Goal: Task Accomplishment & Management: Manage account settings

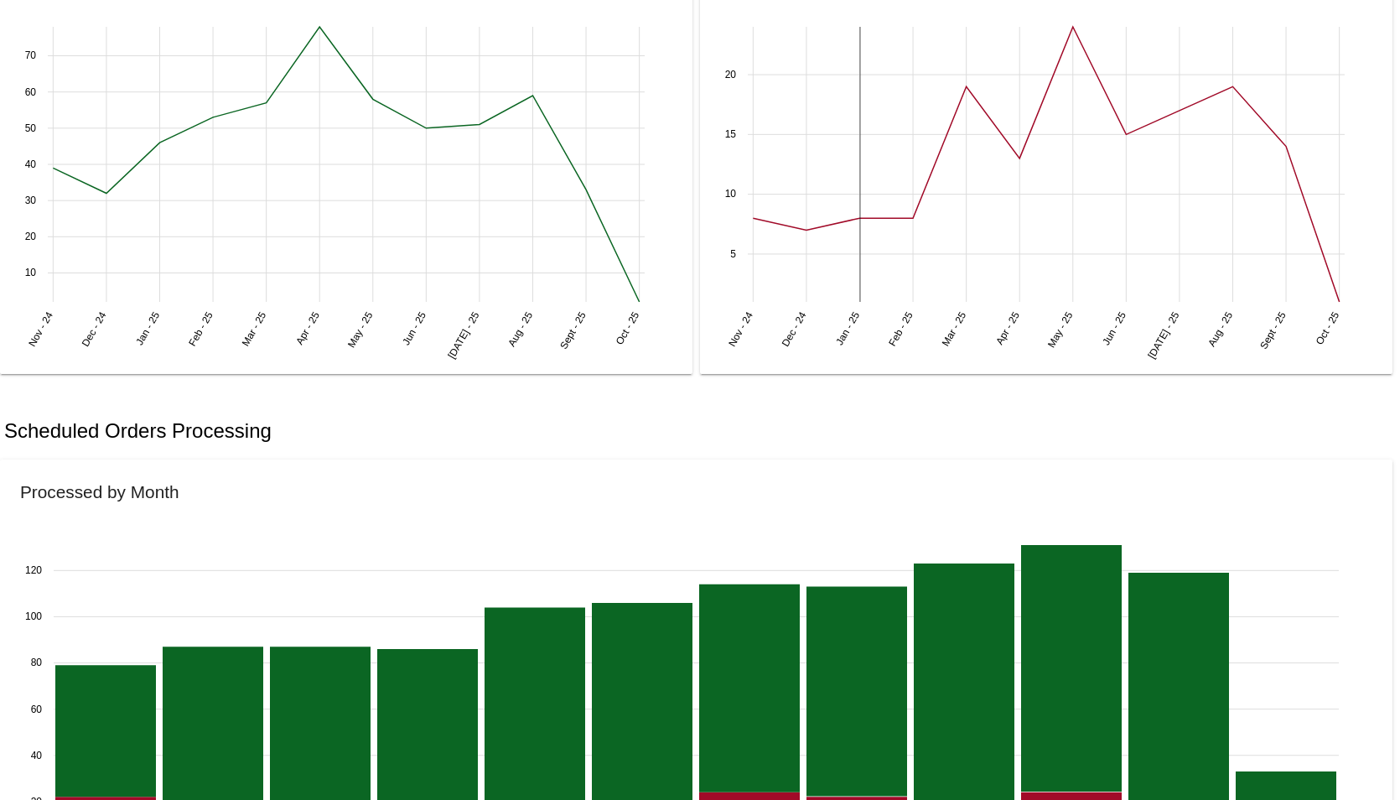
scroll to position [1006, 0]
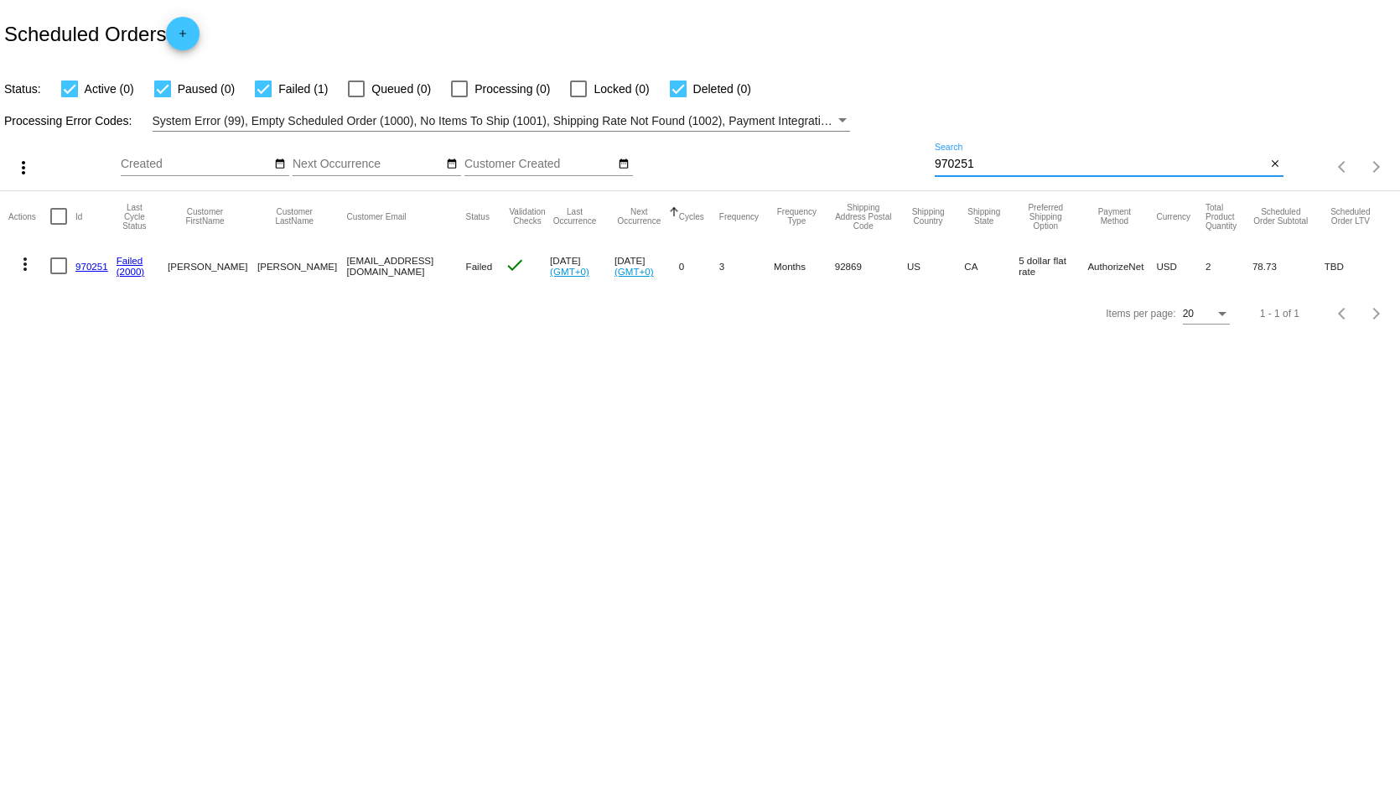
drag, startPoint x: 994, startPoint y: 161, endPoint x: 832, endPoint y: 157, distance: 161.8
click at [832, 157] on div "more_vert Oct Jan Feb Mar Apr 1" at bounding box center [700, 162] width 1400 height 60
paste input "[EMAIL_ADDRESS][DOMAIN_NAME]"
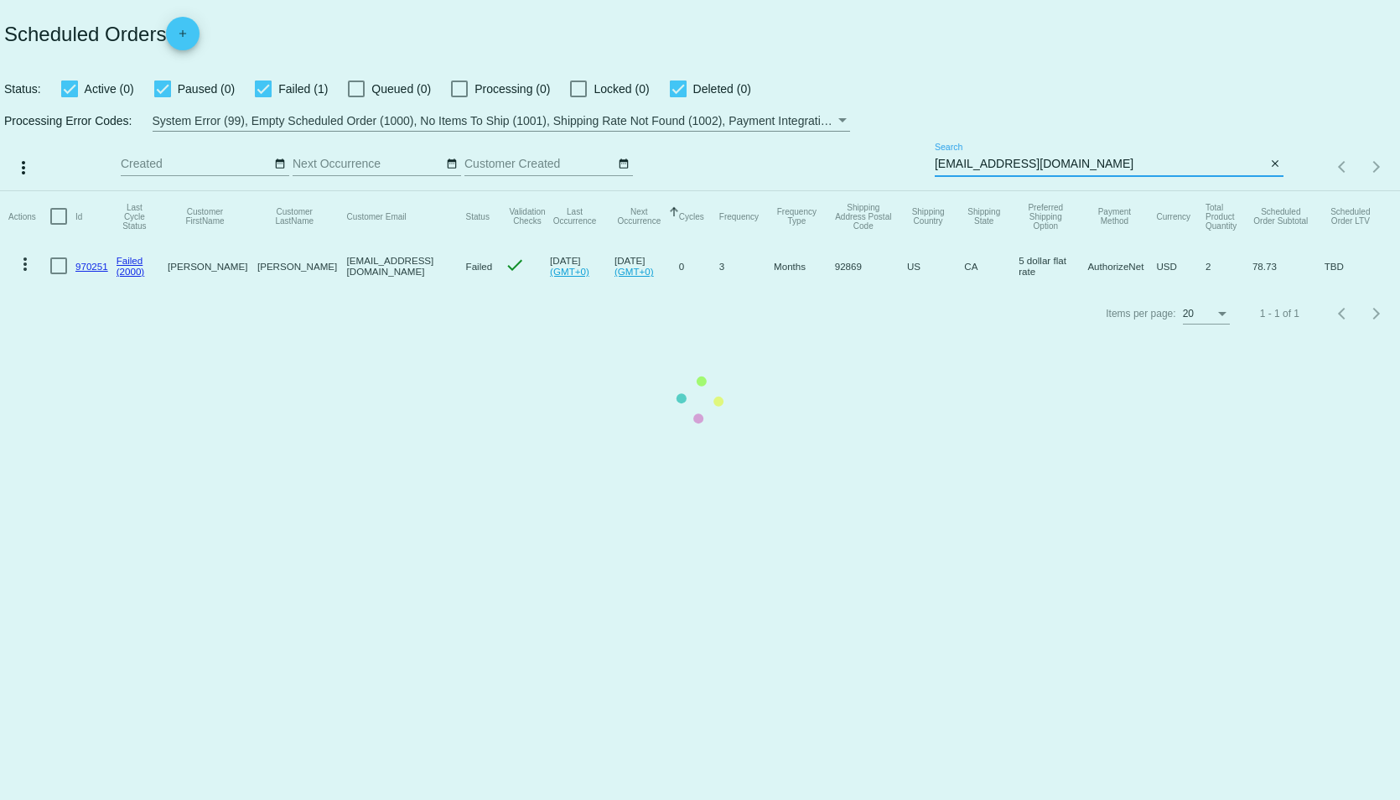
type input "[EMAIL_ADDRESS][DOMAIN_NAME]"
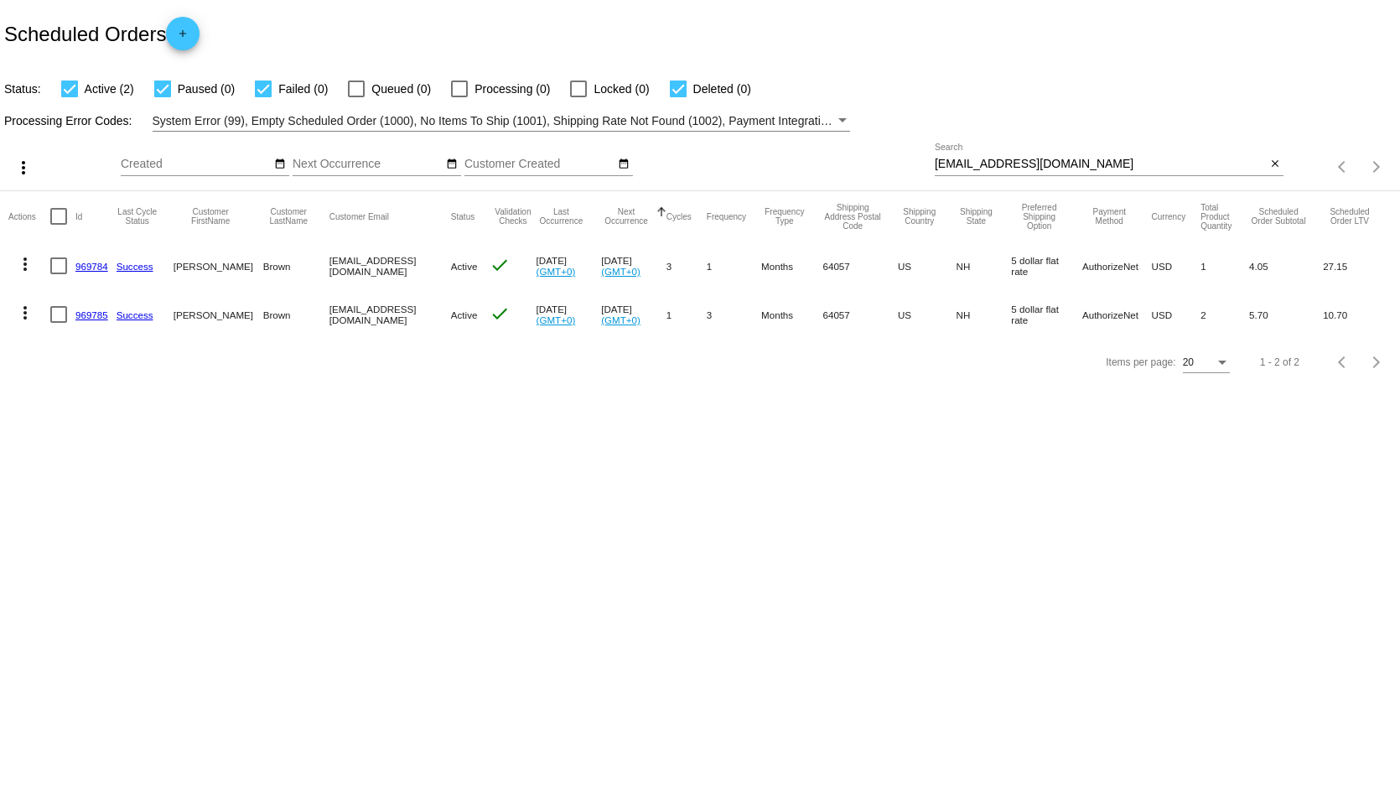
click at [98, 268] on link "969784" at bounding box center [91, 266] width 33 height 11
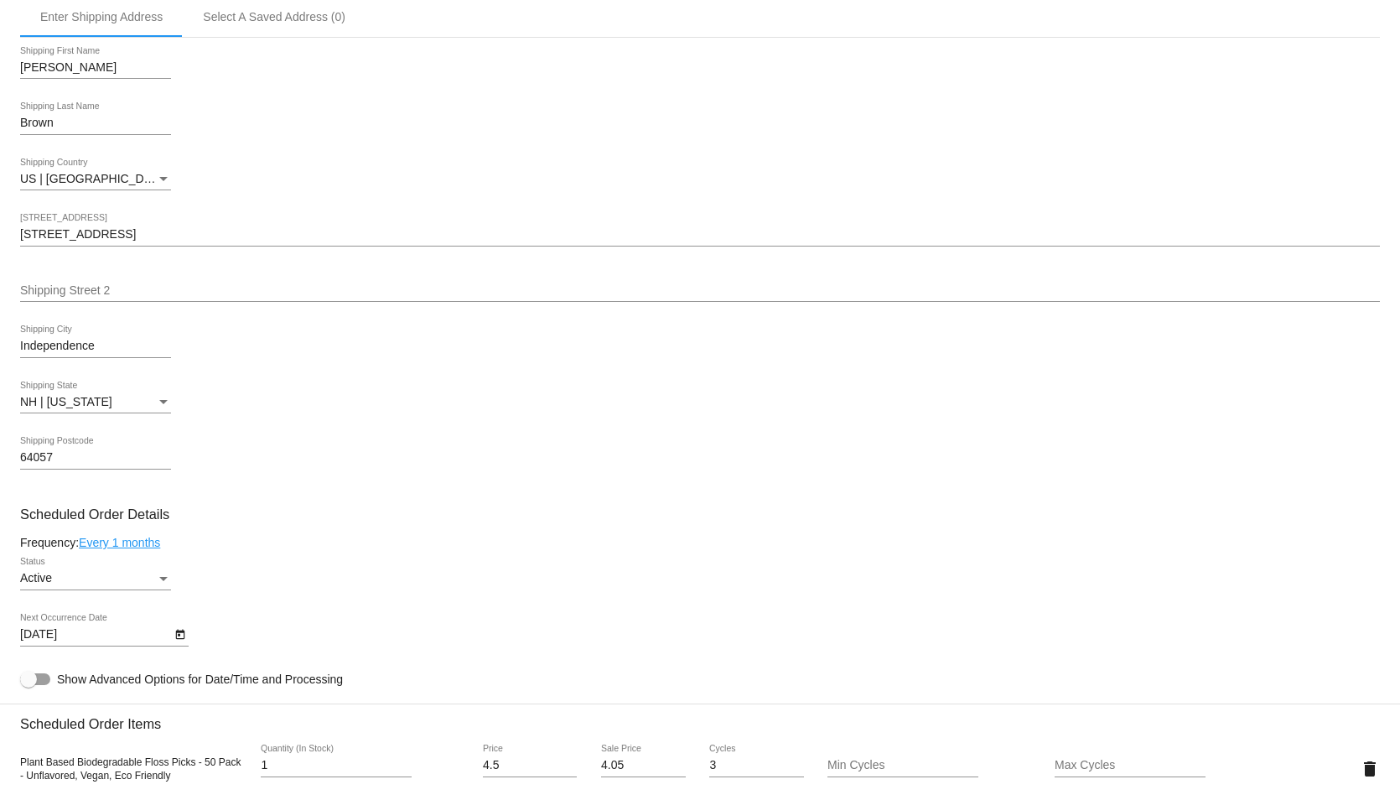
scroll to position [503, 0]
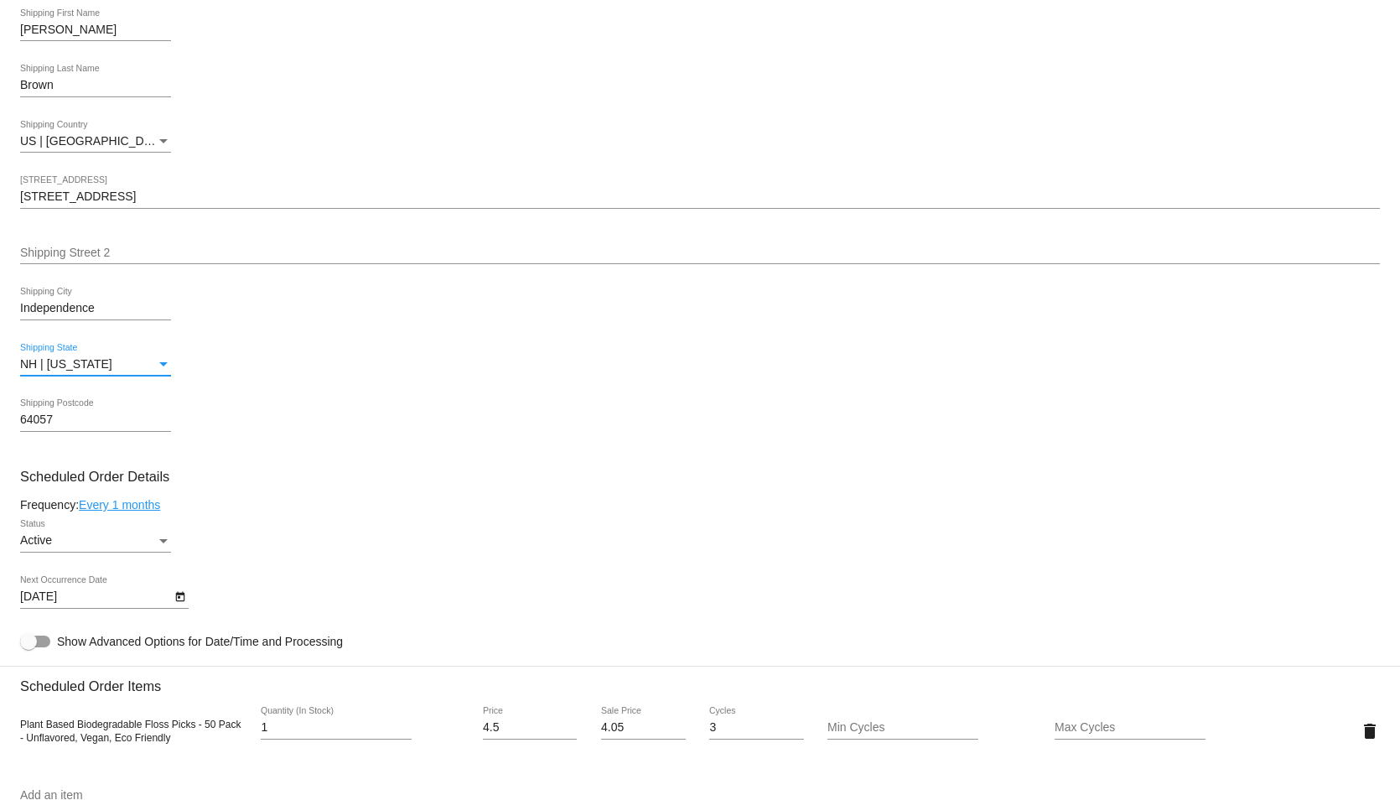
click at [150, 369] on div "NH | [US_STATE]" at bounding box center [88, 364] width 136 height 13
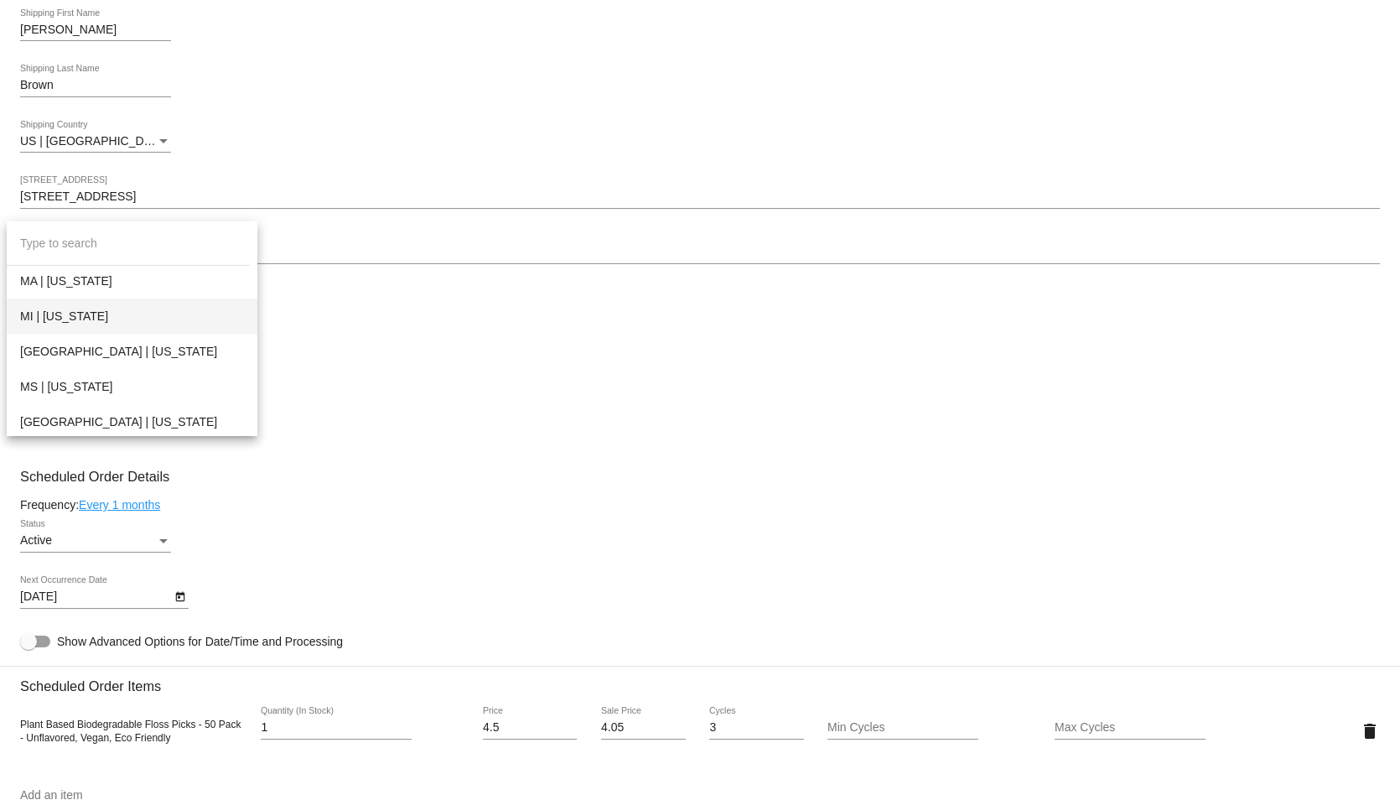
scroll to position [1045, 0]
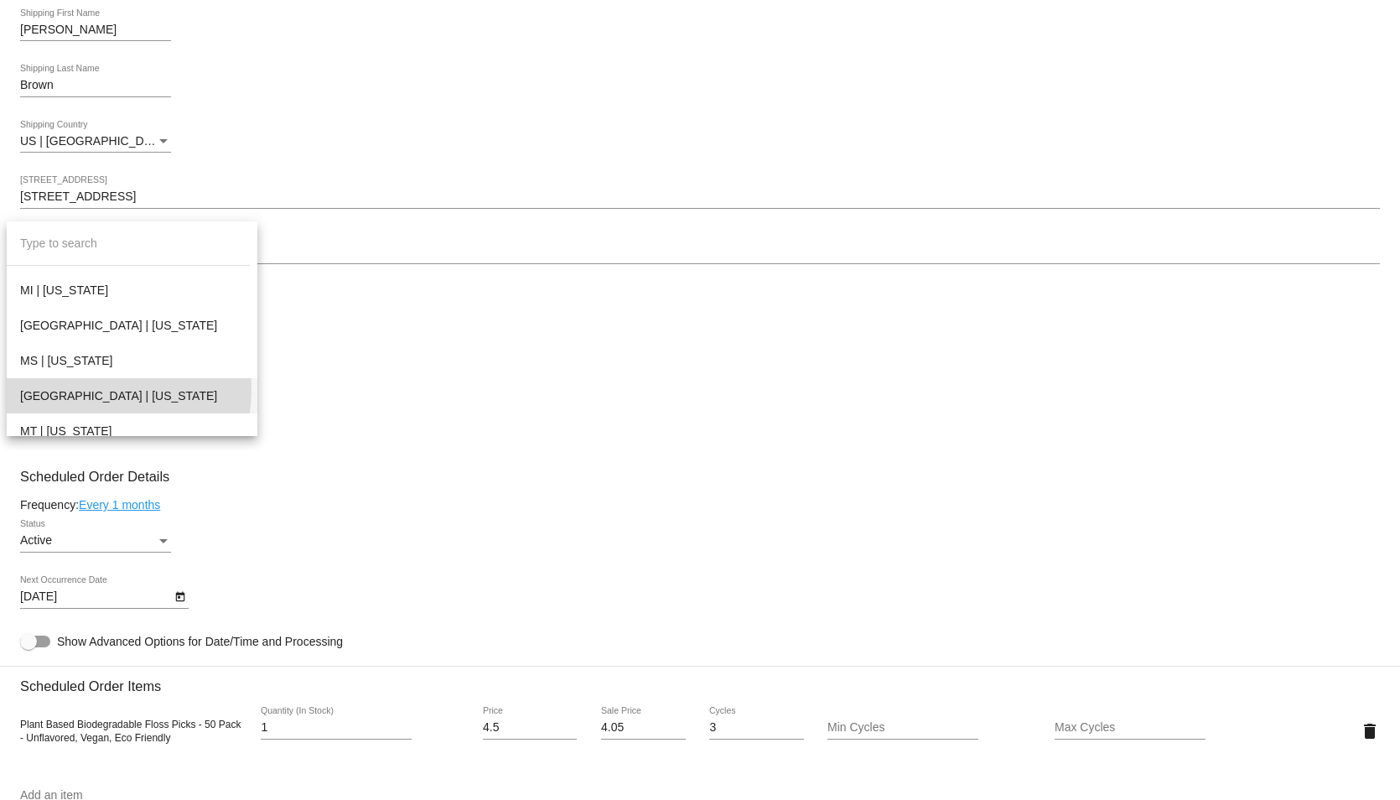
click at [81, 391] on span "[GEOGRAPHIC_DATA] | [US_STATE]" at bounding box center [132, 395] width 224 height 35
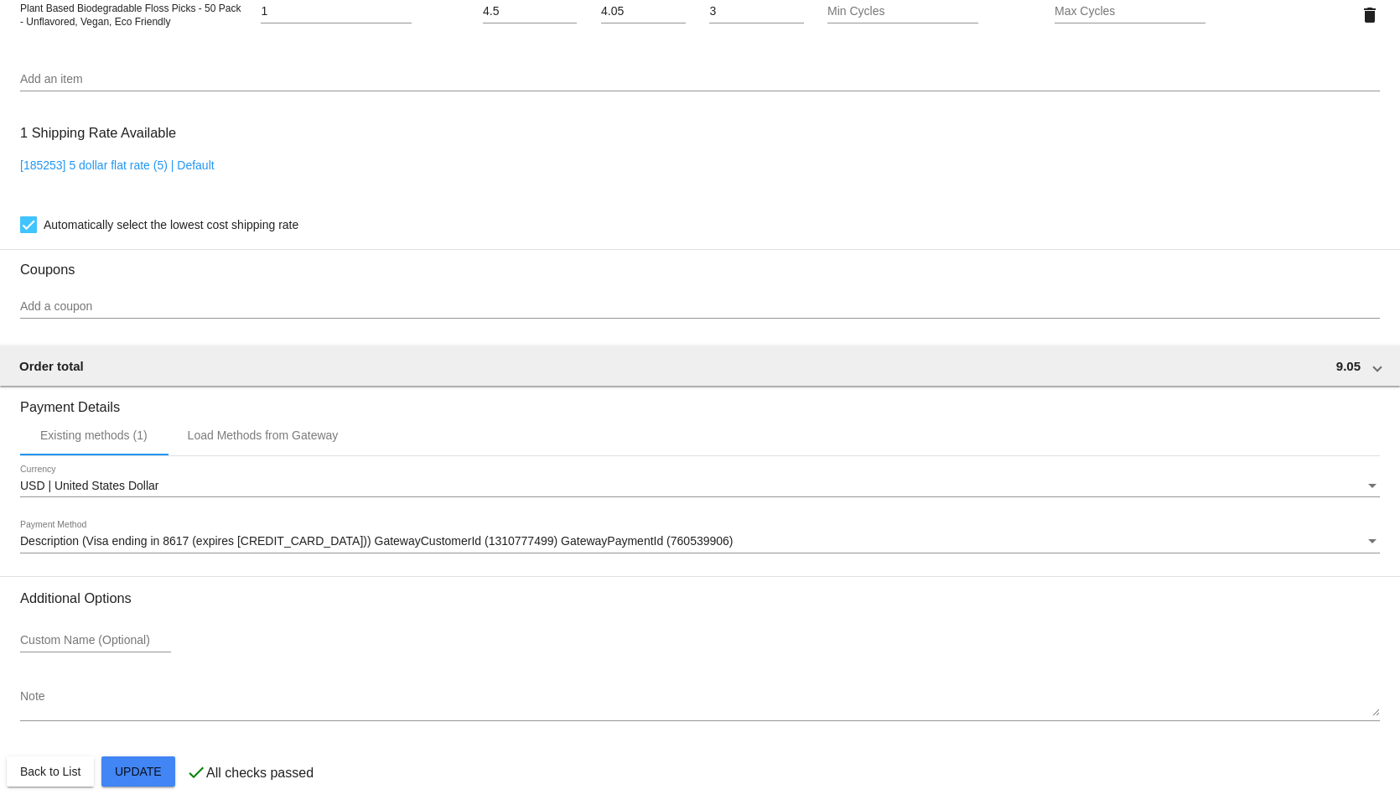
scroll to position [1244, 0]
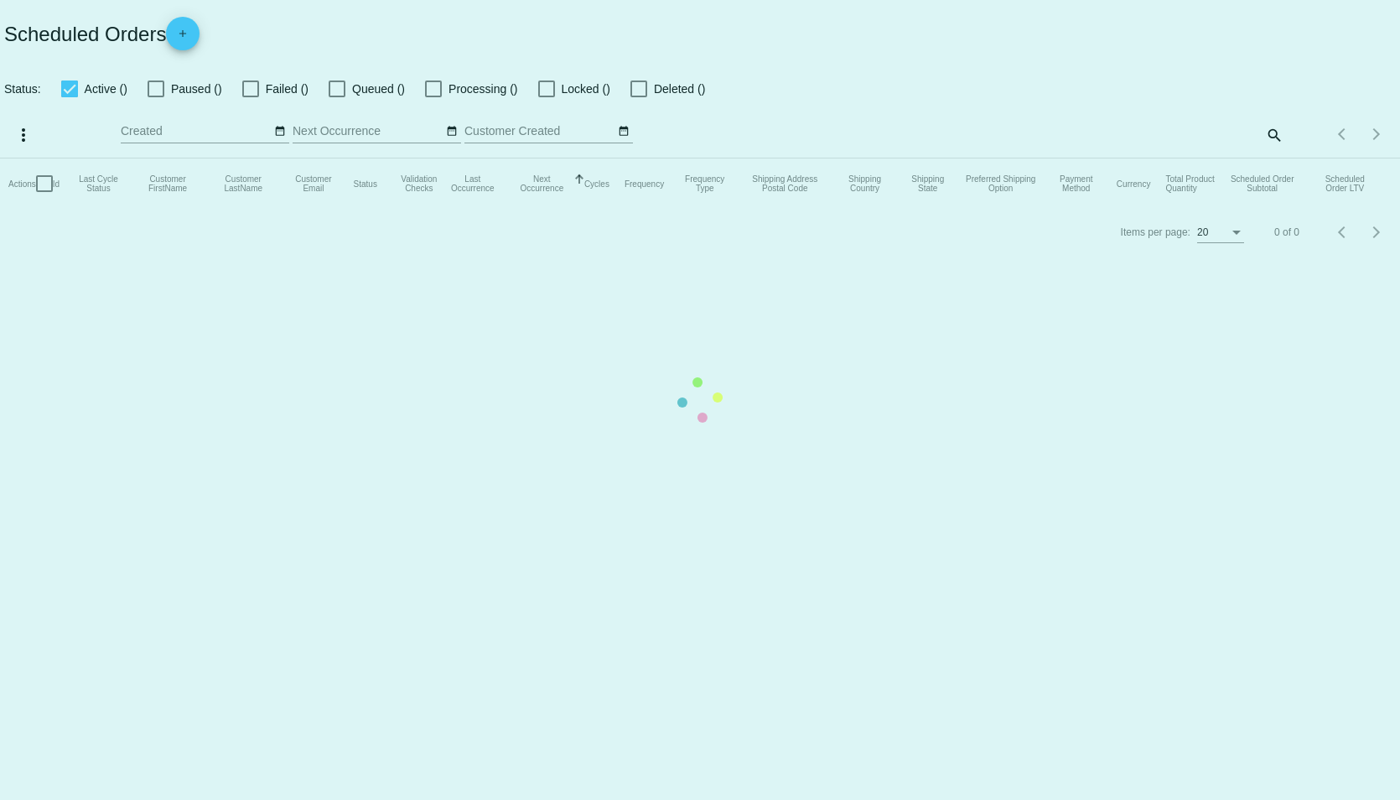
checkbox input "true"
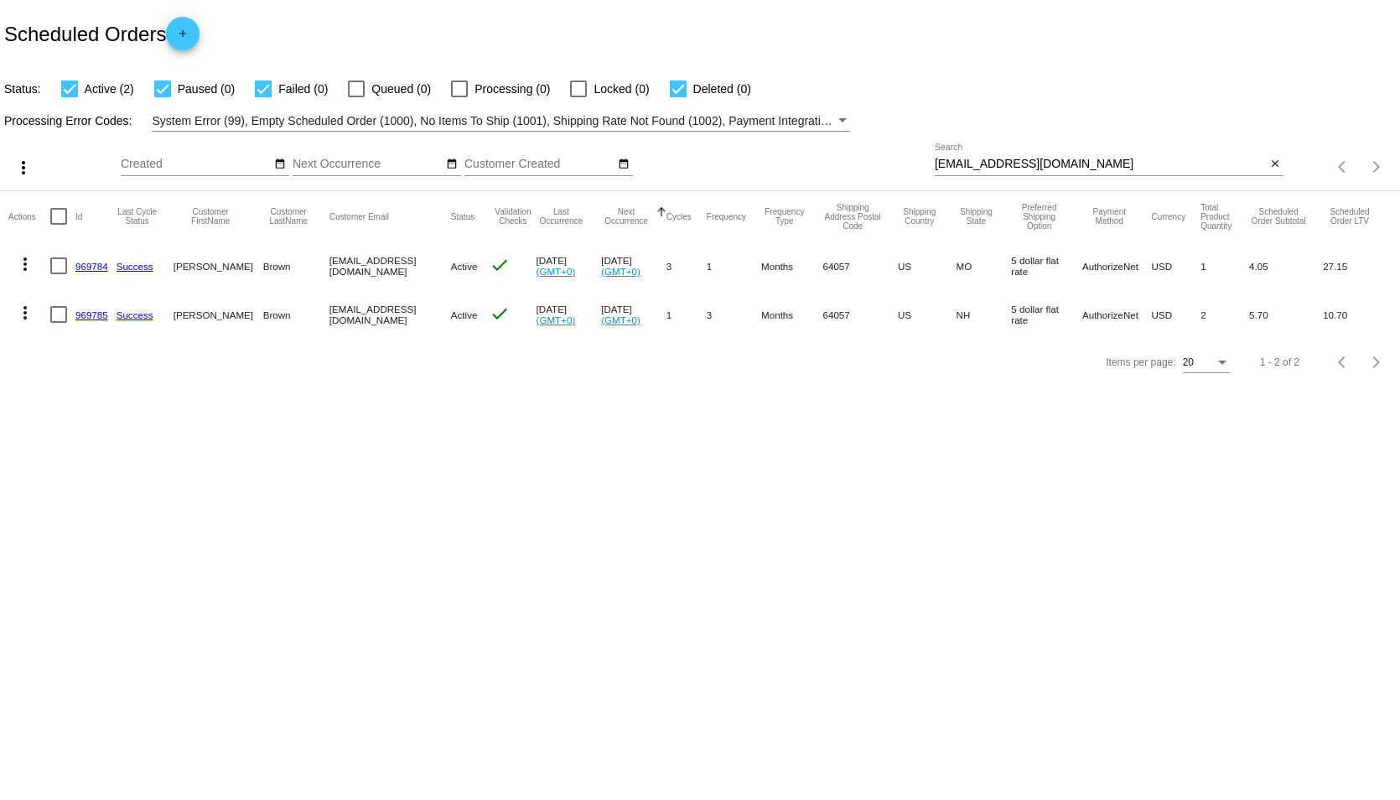
click at [85, 316] on link "969785" at bounding box center [91, 314] width 33 height 11
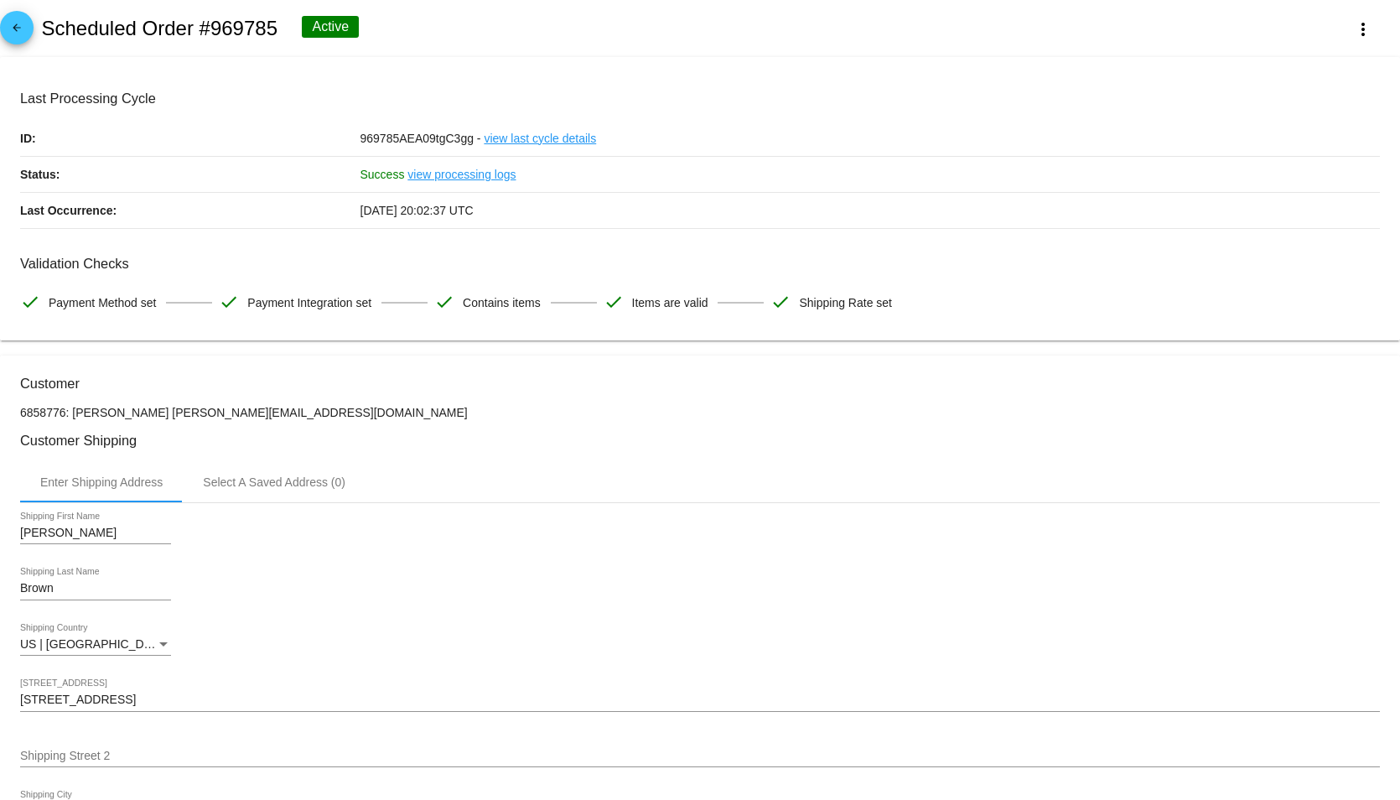
scroll to position [168, 0]
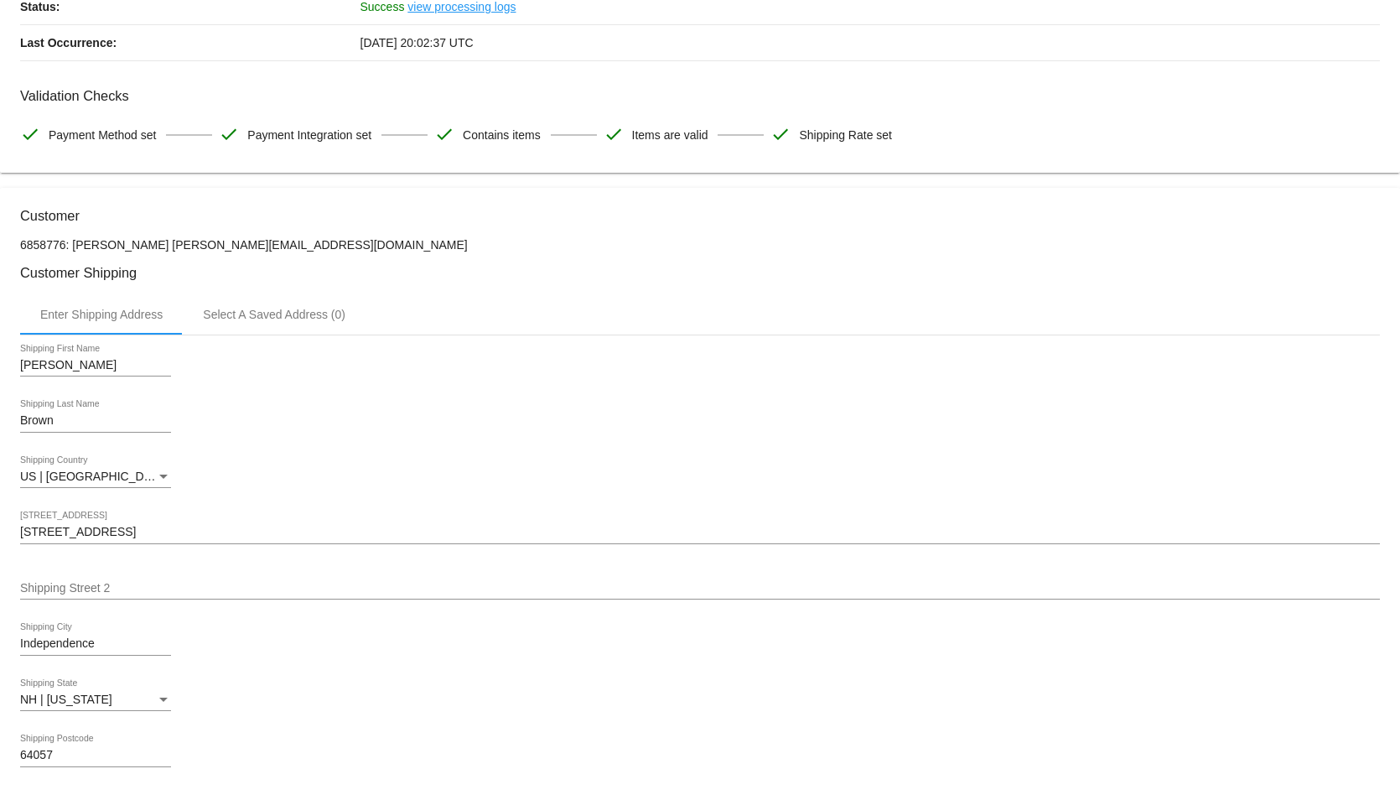
click at [166, 702] on div "Shipping State" at bounding box center [163, 699] width 8 height 4
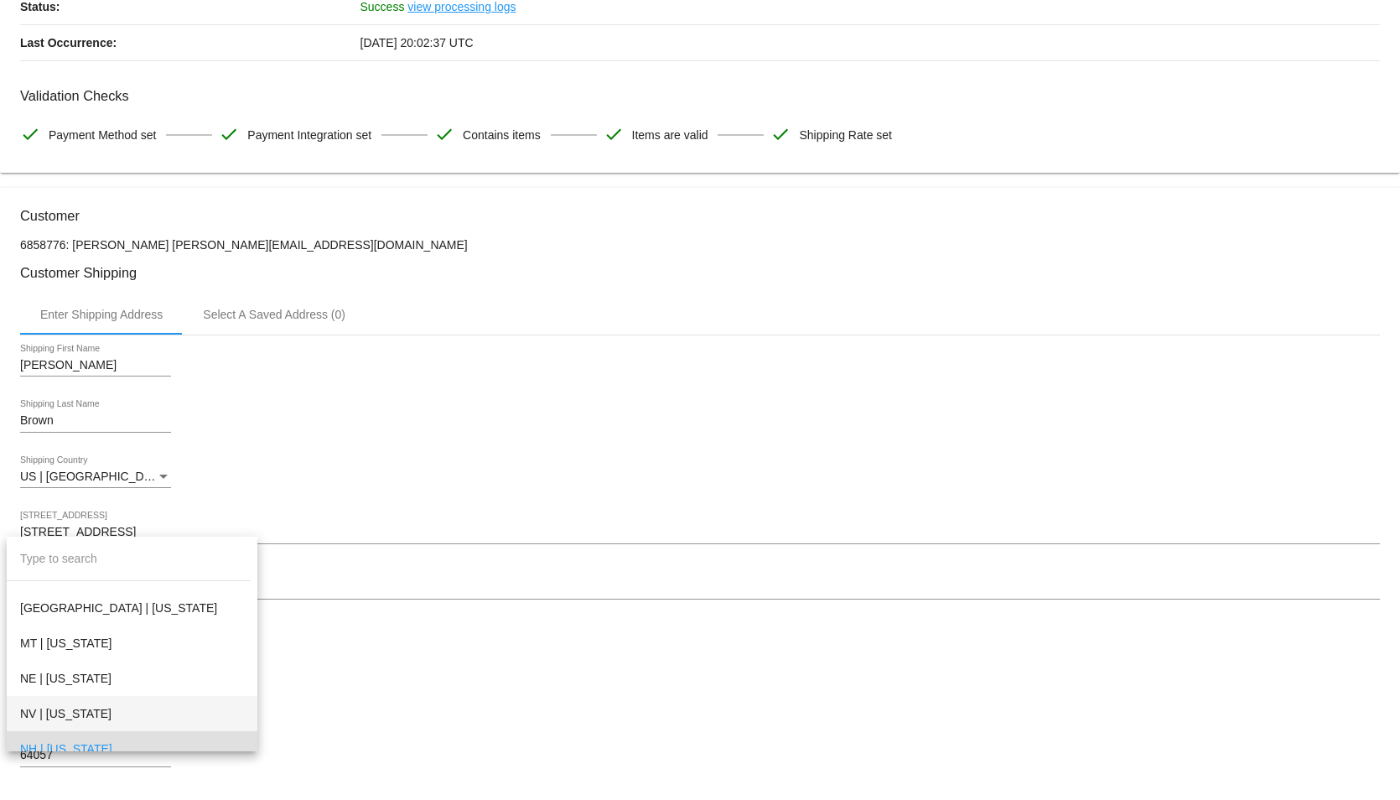
scroll to position [1109, 0]
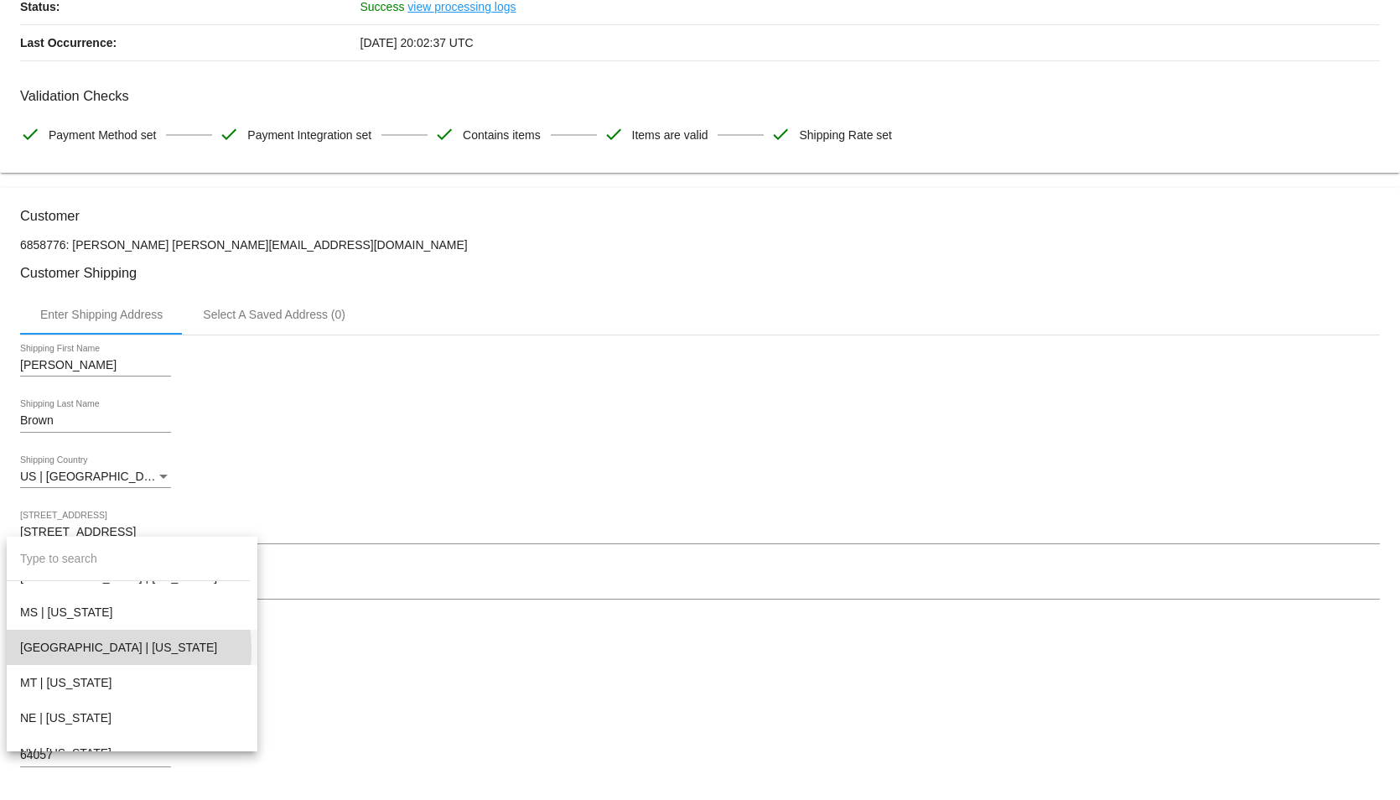
click at [85, 650] on span "MO | Missouri" at bounding box center [132, 647] width 224 height 35
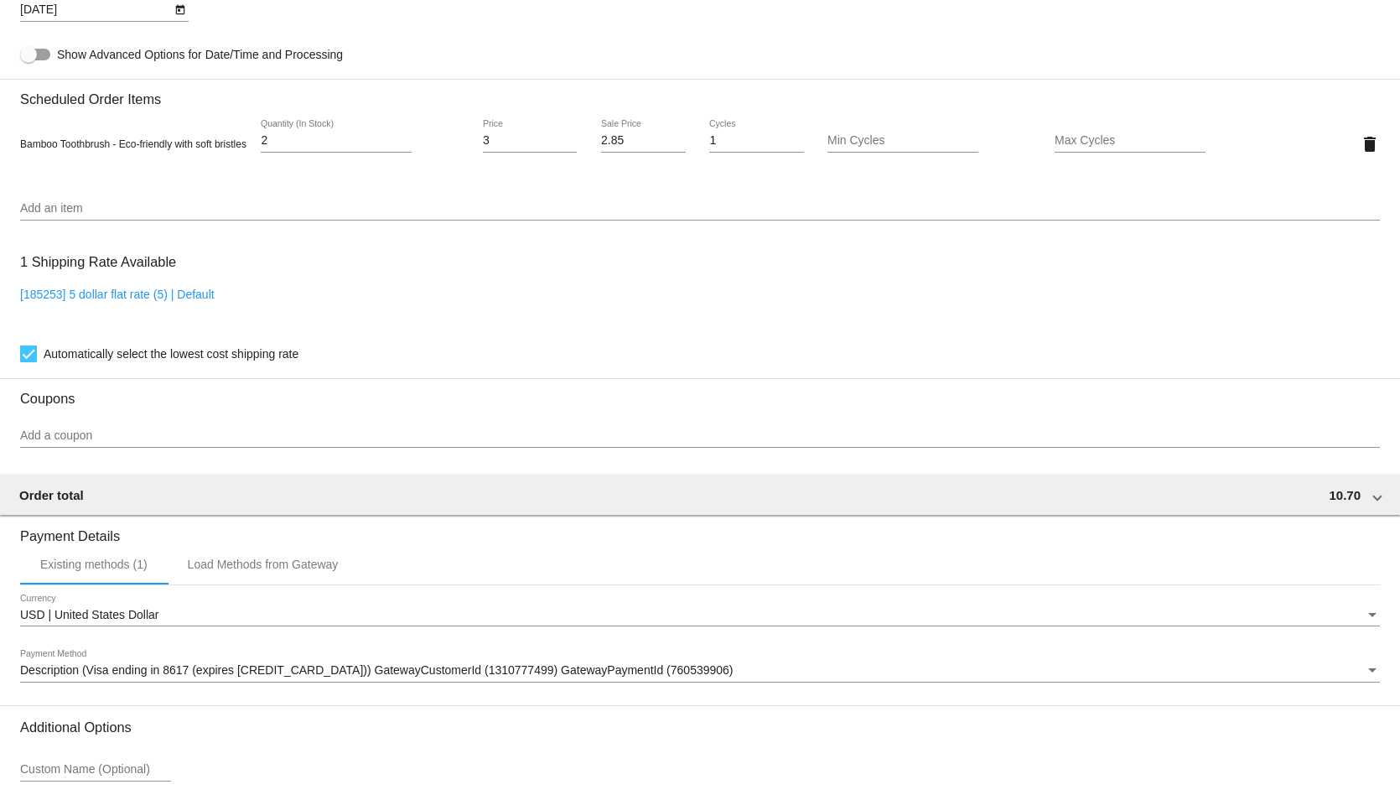
scroll to position [1244, 0]
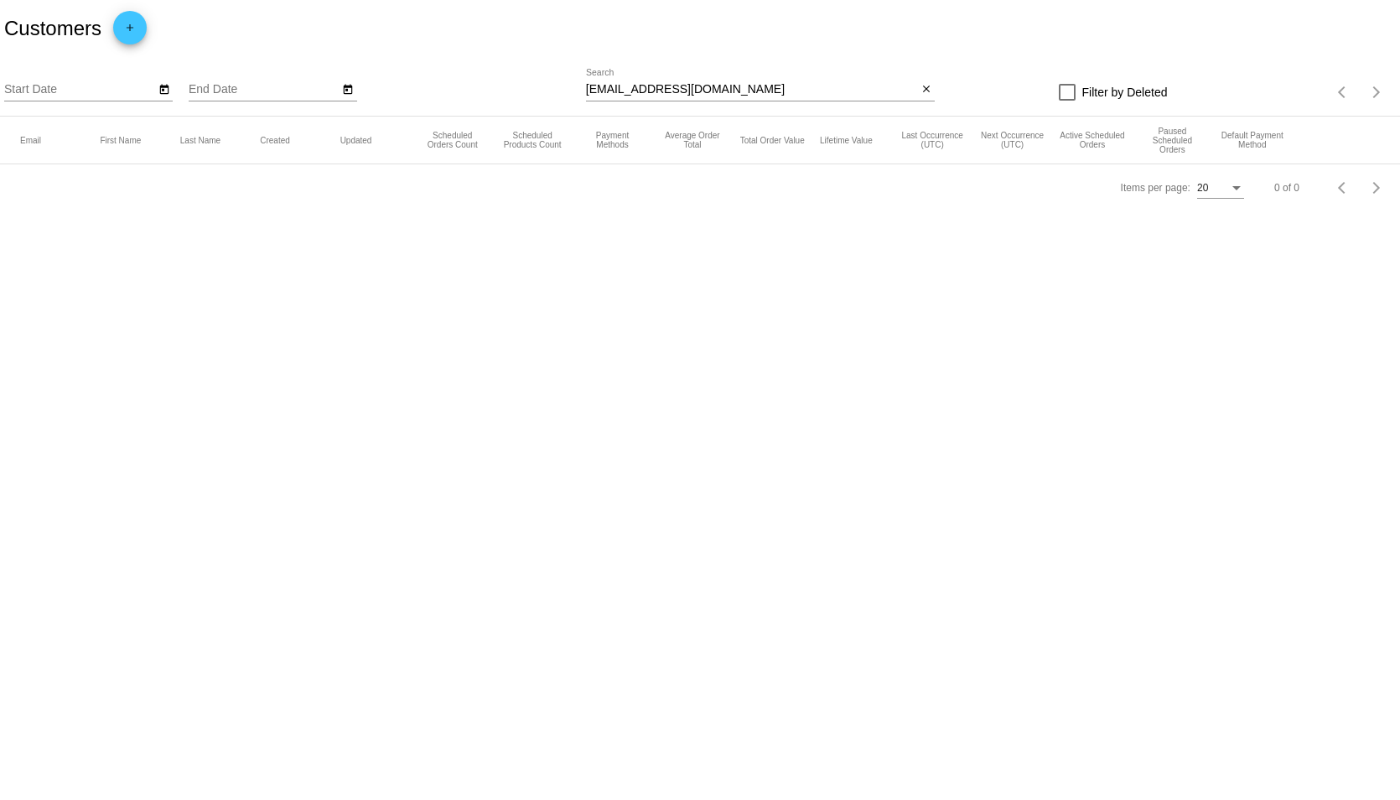
click at [736, 91] on input "arnlara13@gmail.com" at bounding box center [751, 89] width 331 height 13
drag, startPoint x: 736, startPoint y: 91, endPoint x: 543, endPoint y: 91, distance: 192.8
click at [543, 91] on div "Start Date End Date arnlara13@gmail.com Search close Filter by Deleted Items pe…" at bounding box center [700, 87] width 1400 height 60
paste input "dominiquedq@yahoo"
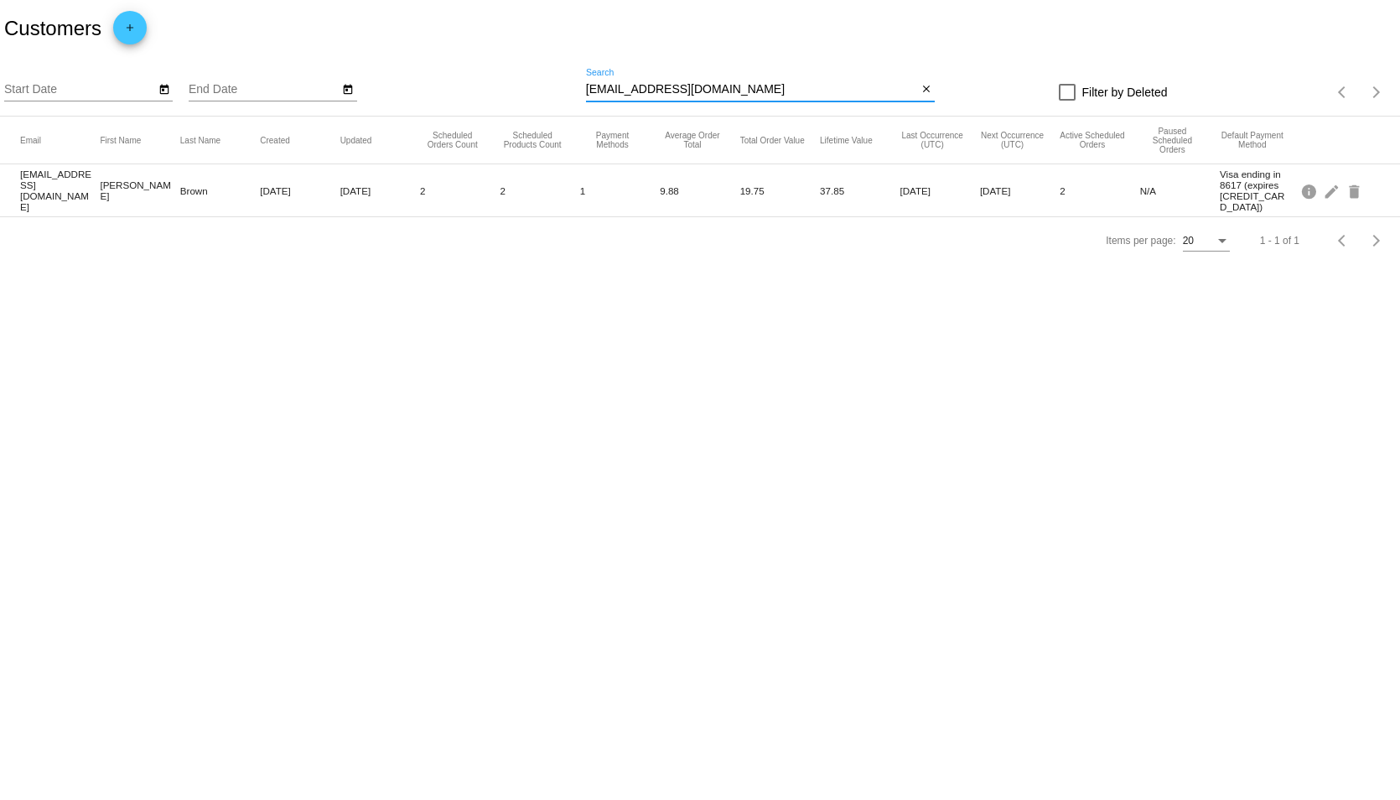
type input "[EMAIL_ADDRESS][DOMAIN_NAME]"
click at [122, 187] on mat-cell "[PERSON_NAME]" at bounding box center [140, 190] width 80 height 30
click at [1329, 189] on mat-icon "edit" at bounding box center [1333, 191] width 20 height 26
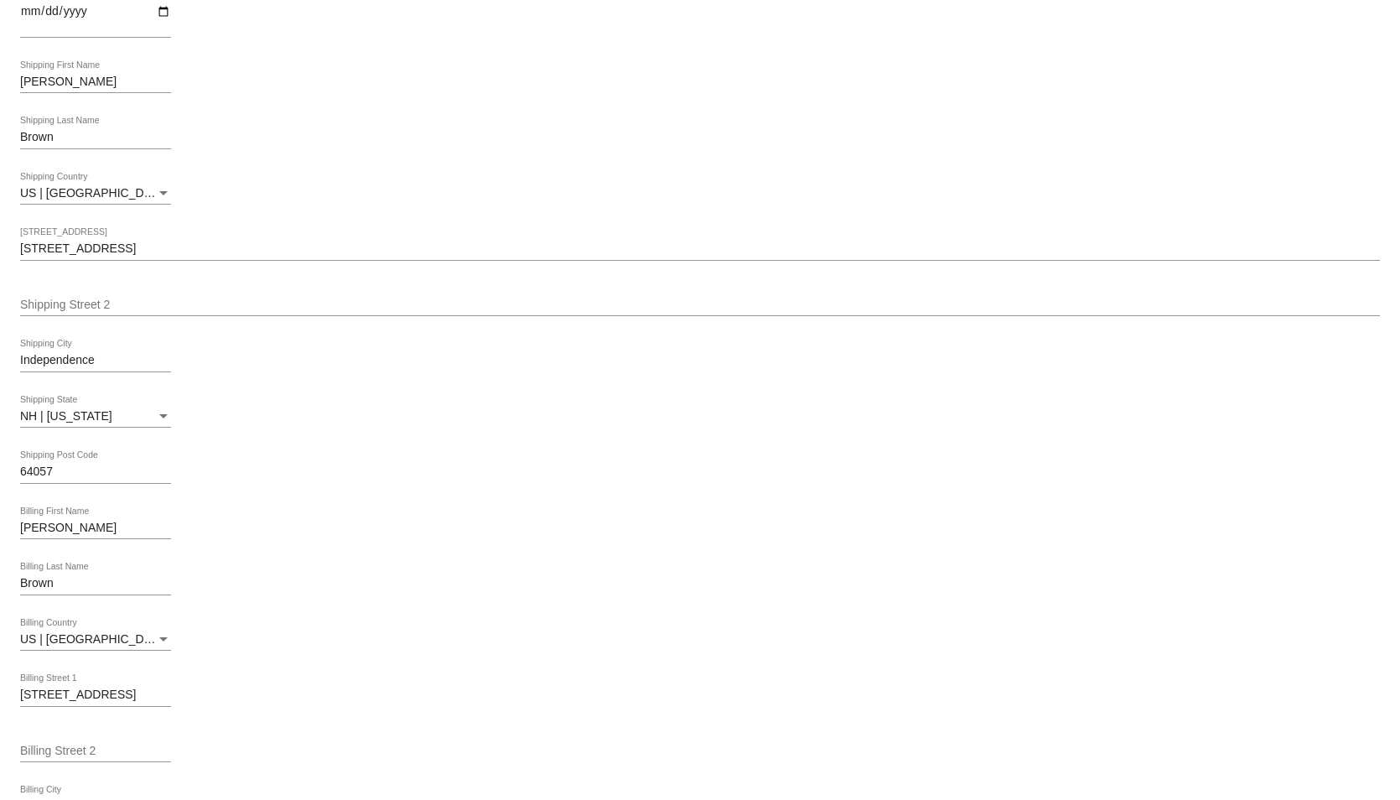
scroll to position [335, 0]
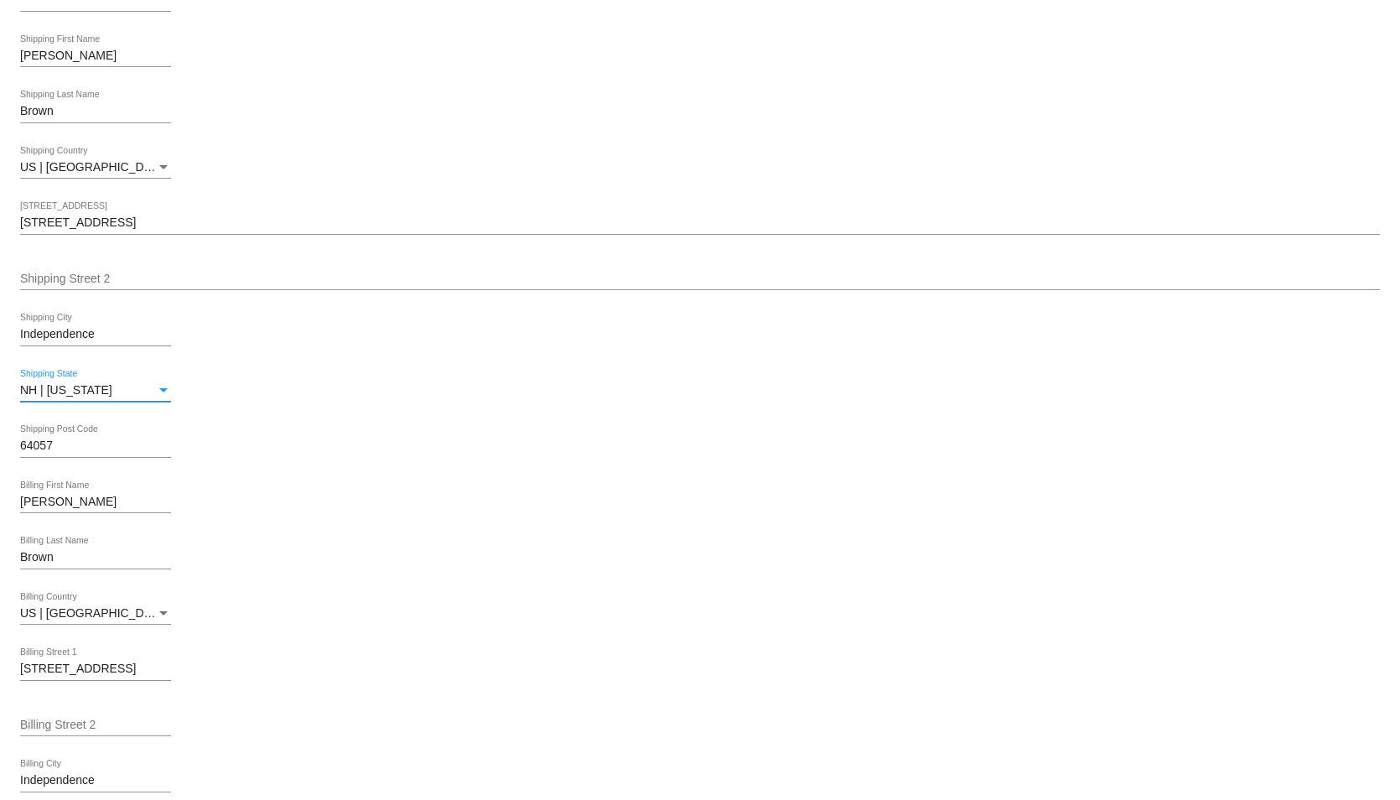
click at [158, 392] on div "Shipping State" at bounding box center [163, 390] width 15 height 13
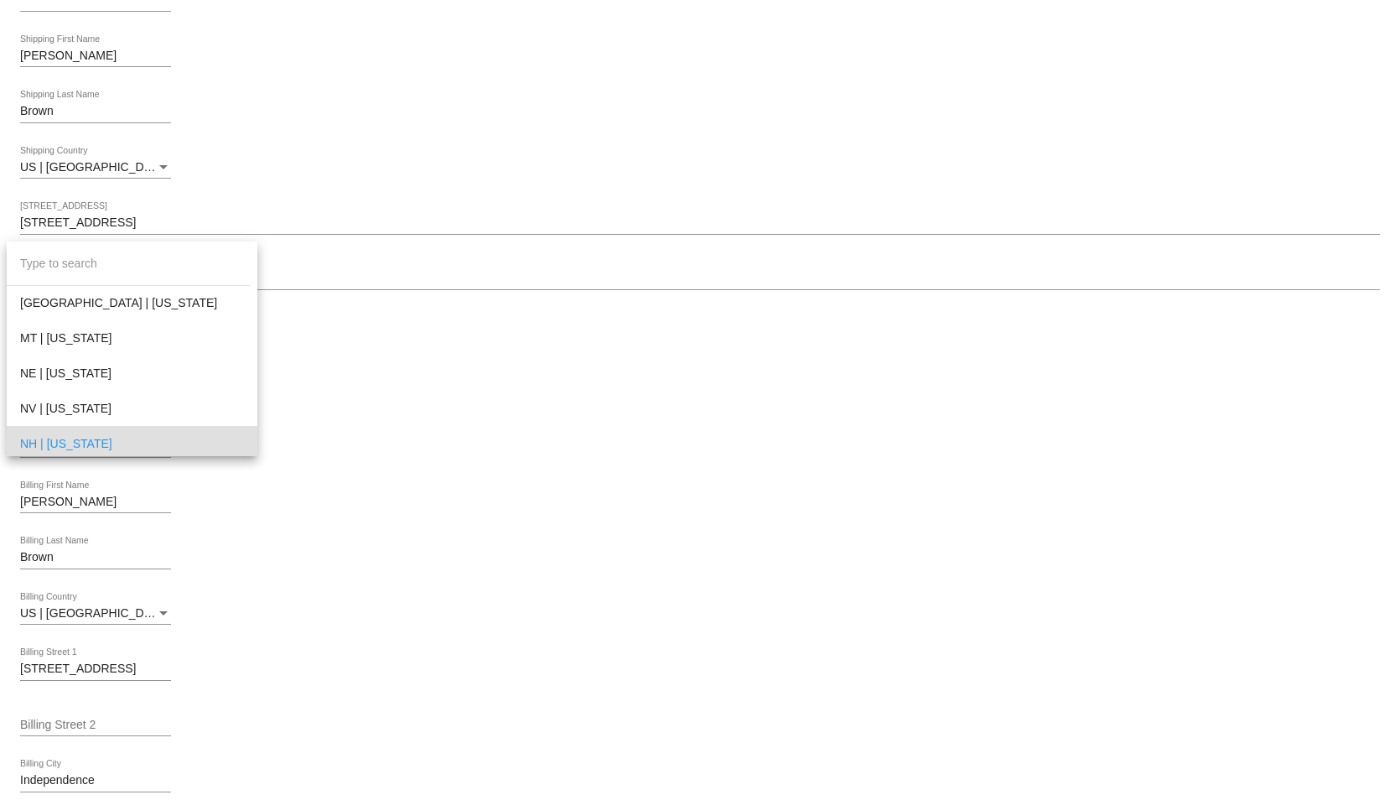
scroll to position [1129, 0]
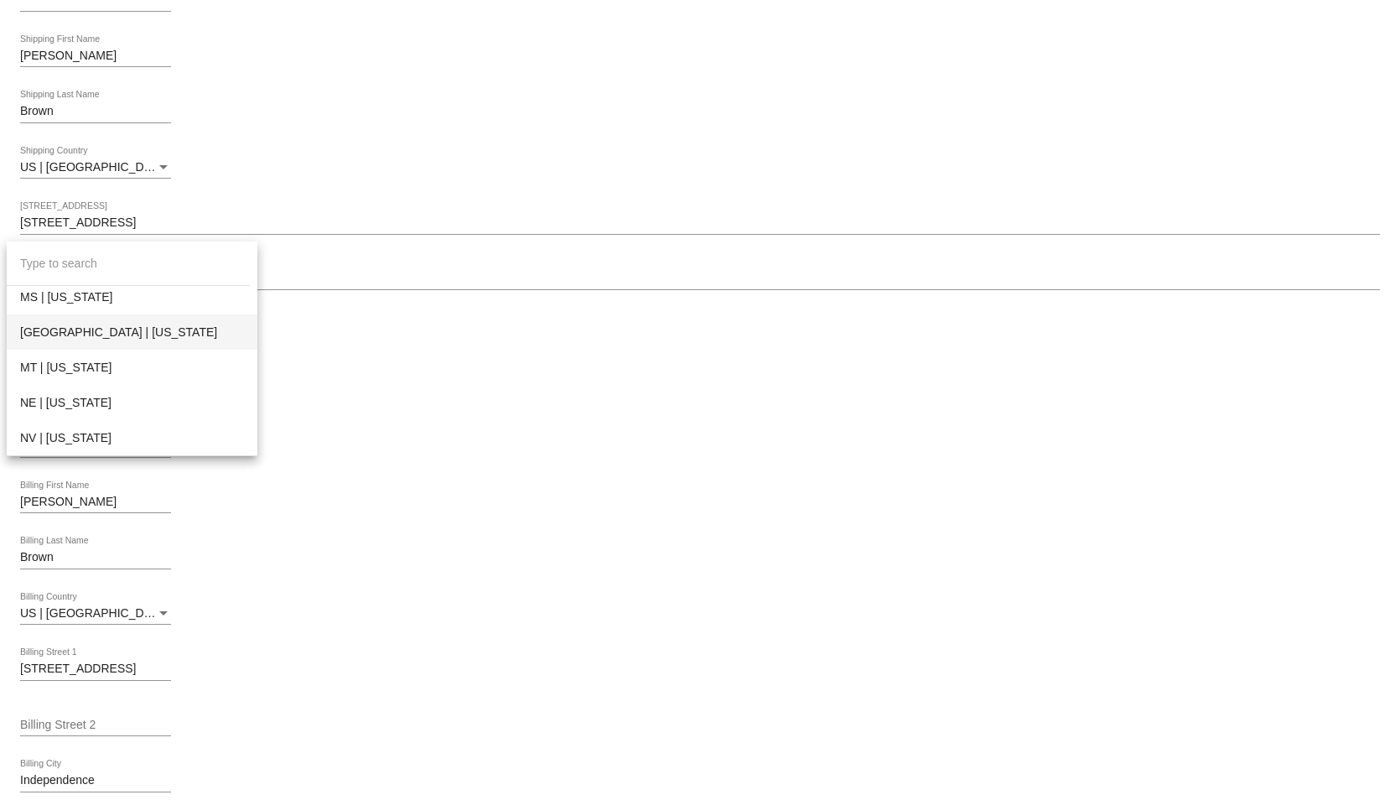
click at [88, 330] on span "MO | Missouri" at bounding box center [132, 331] width 224 height 35
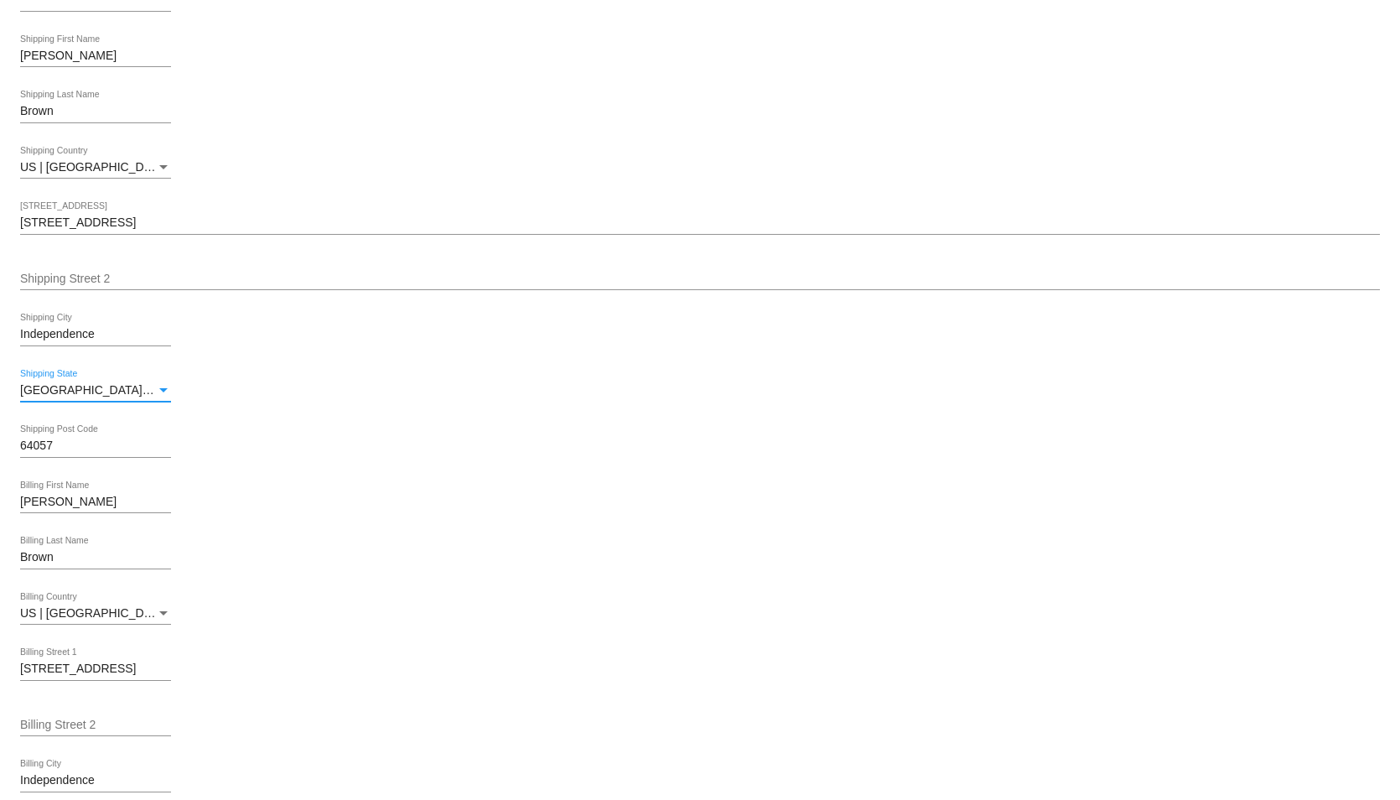
scroll to position [698, 0]
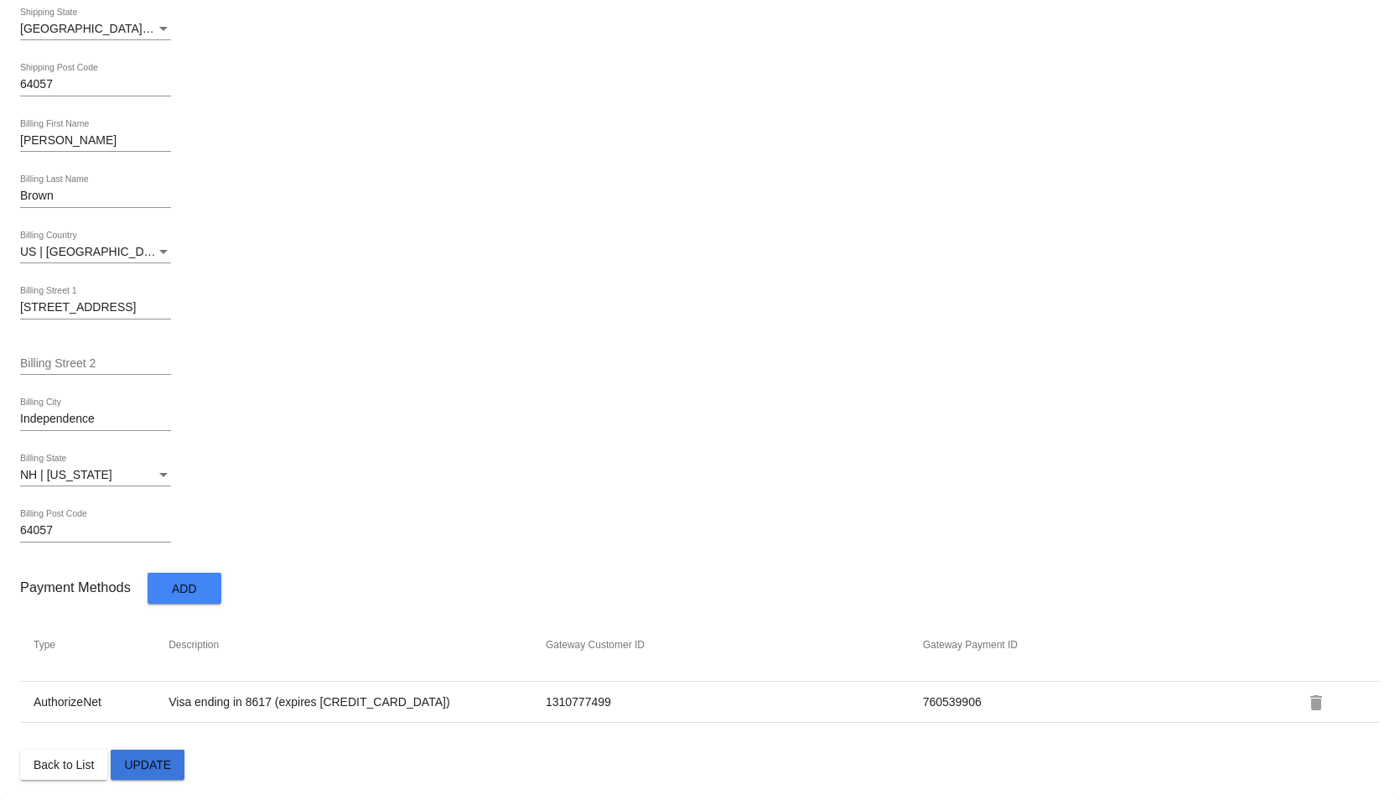
click at [149, 770] on span "Update" at bounding box center [147, 764] width 47 height 13
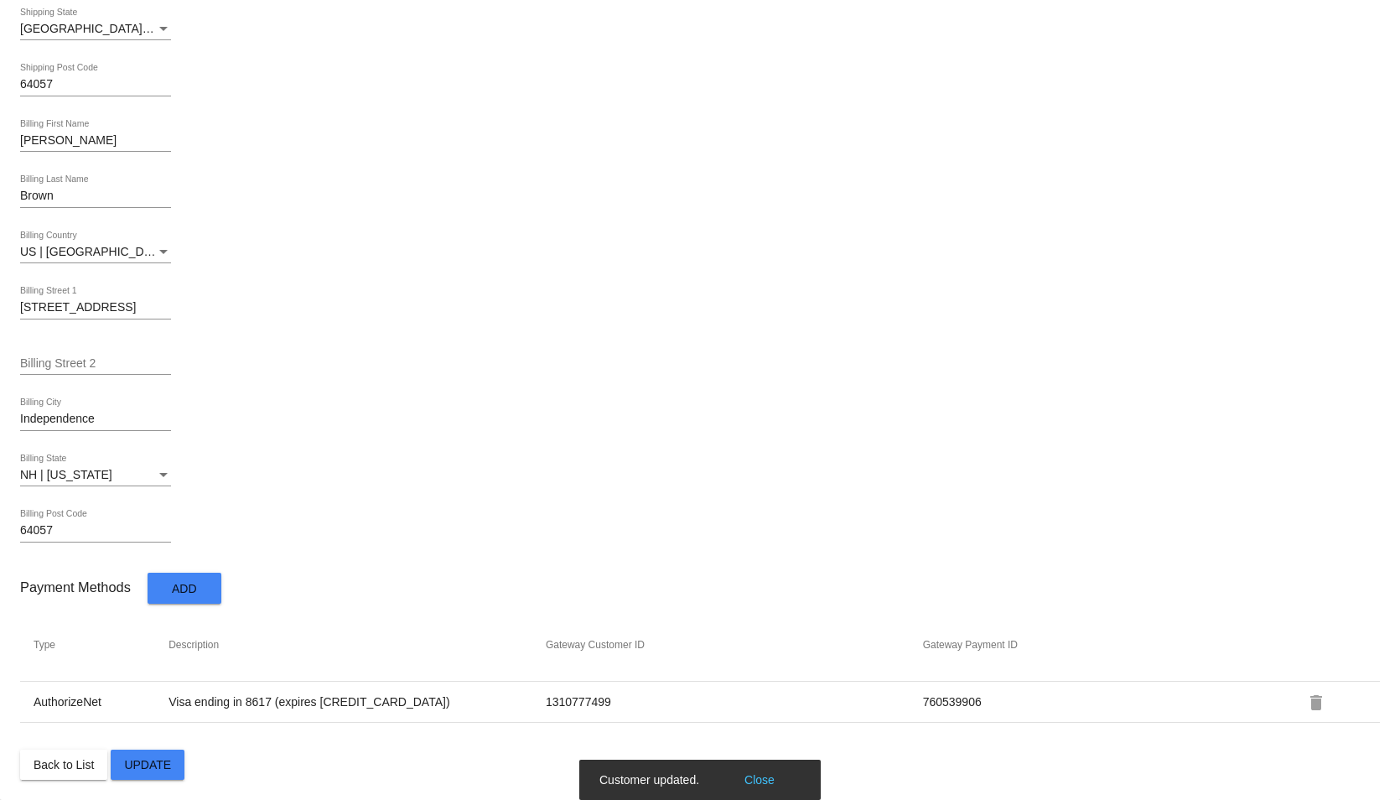
click at [158, 473] on div "Billing State" at bounding box center [163, 475] width 15 height 13
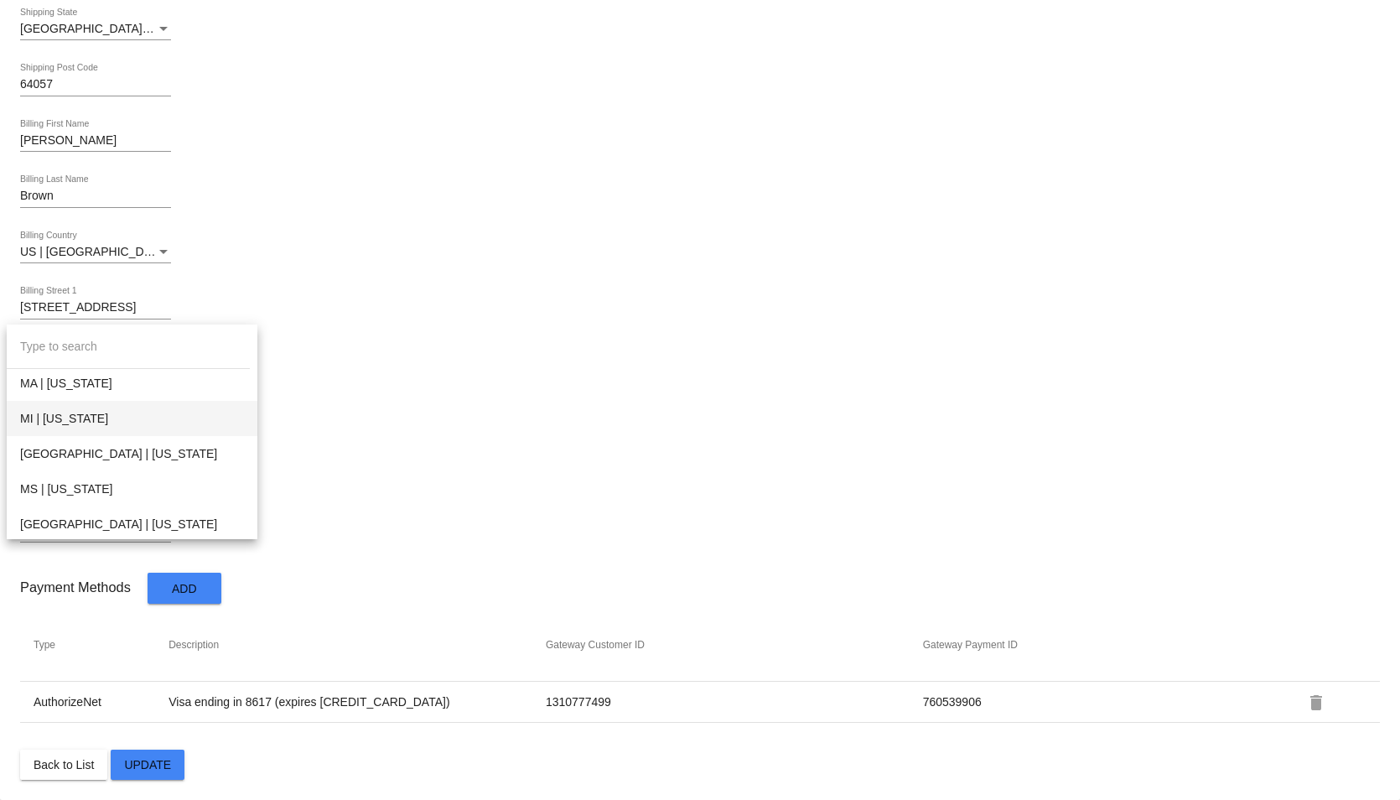
scroll to position [1045, 0]
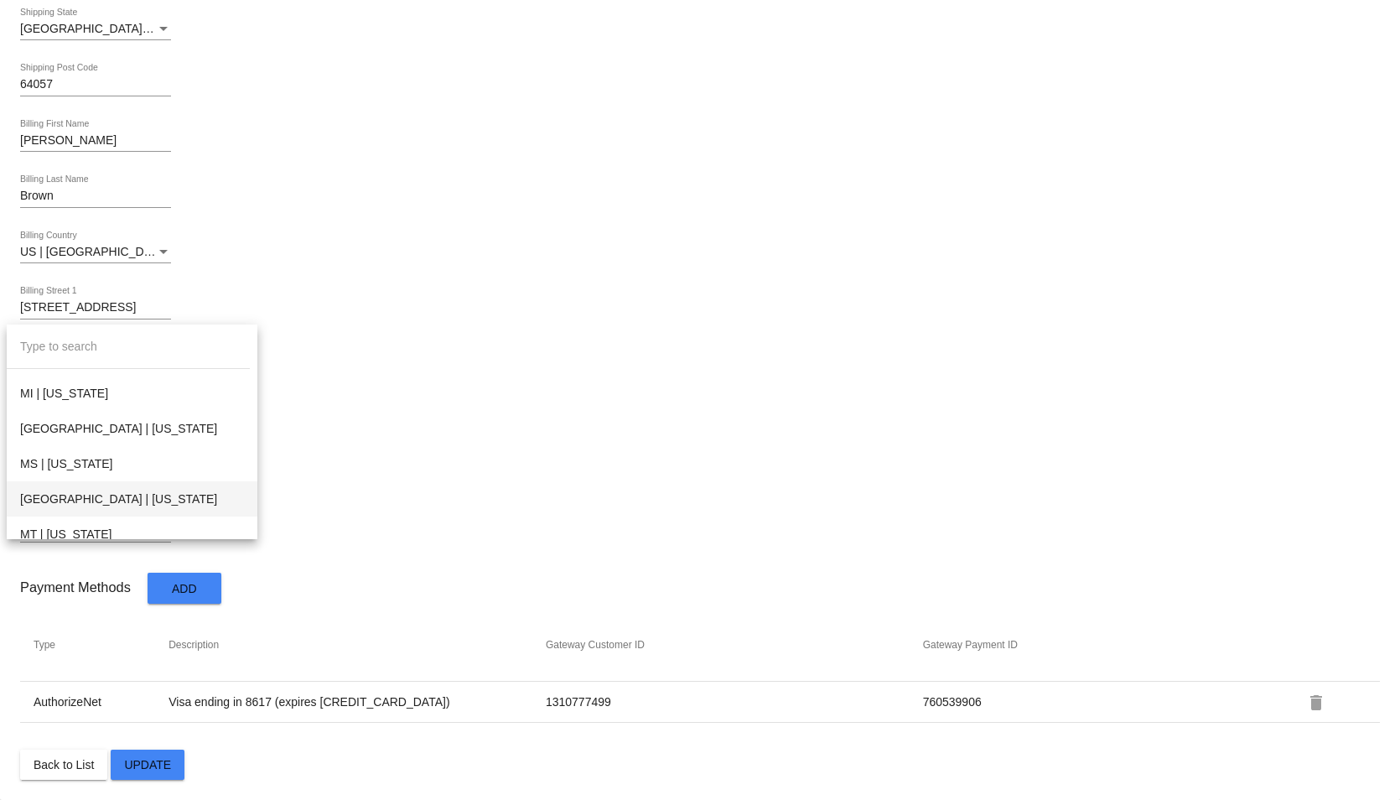
click at [47, 501] on span "MO | Missouri" at bounding box center [132, 498] width 224 height 35
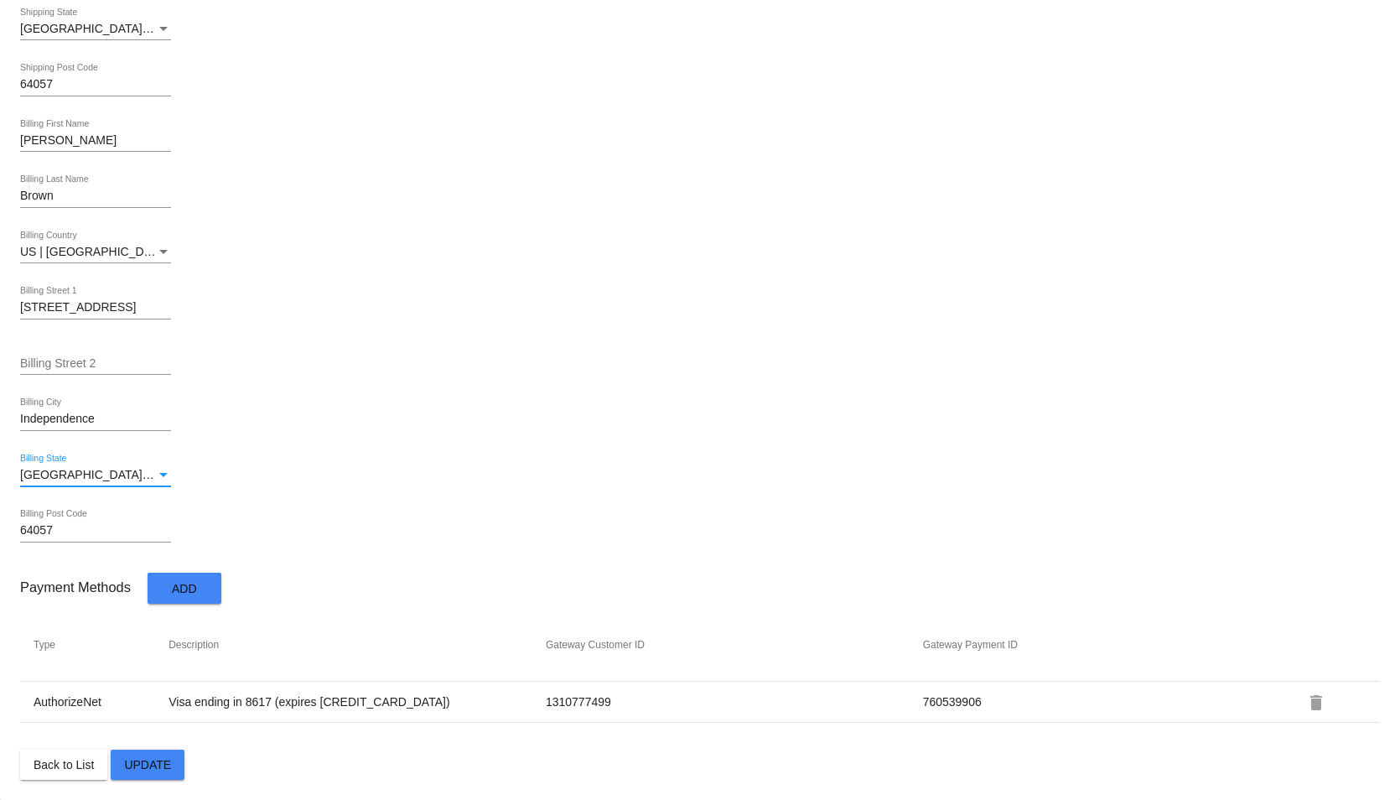
click at [153, 765] on span "Update" at bounding box center [147, 764] width 47 height 13
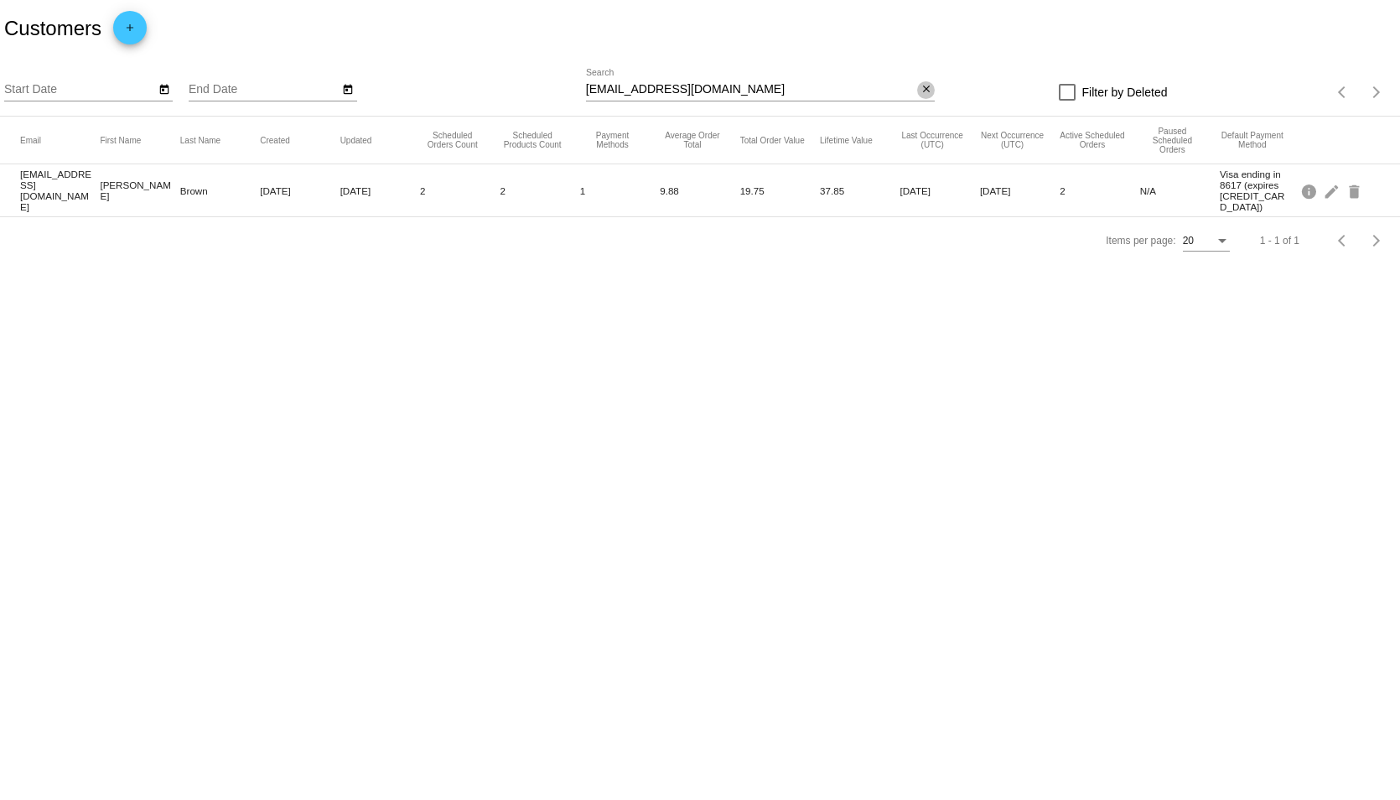
click at [926, 93] on mat-icon "close" at bounding box center [926, 89] width 12 height 13
click at [795, 98] on app-dashboard-customers "Customers add Start Date End Date search Filter by Deleted Items per page: 20 1…" at bounding box center [700, 132] width 1400 height 264
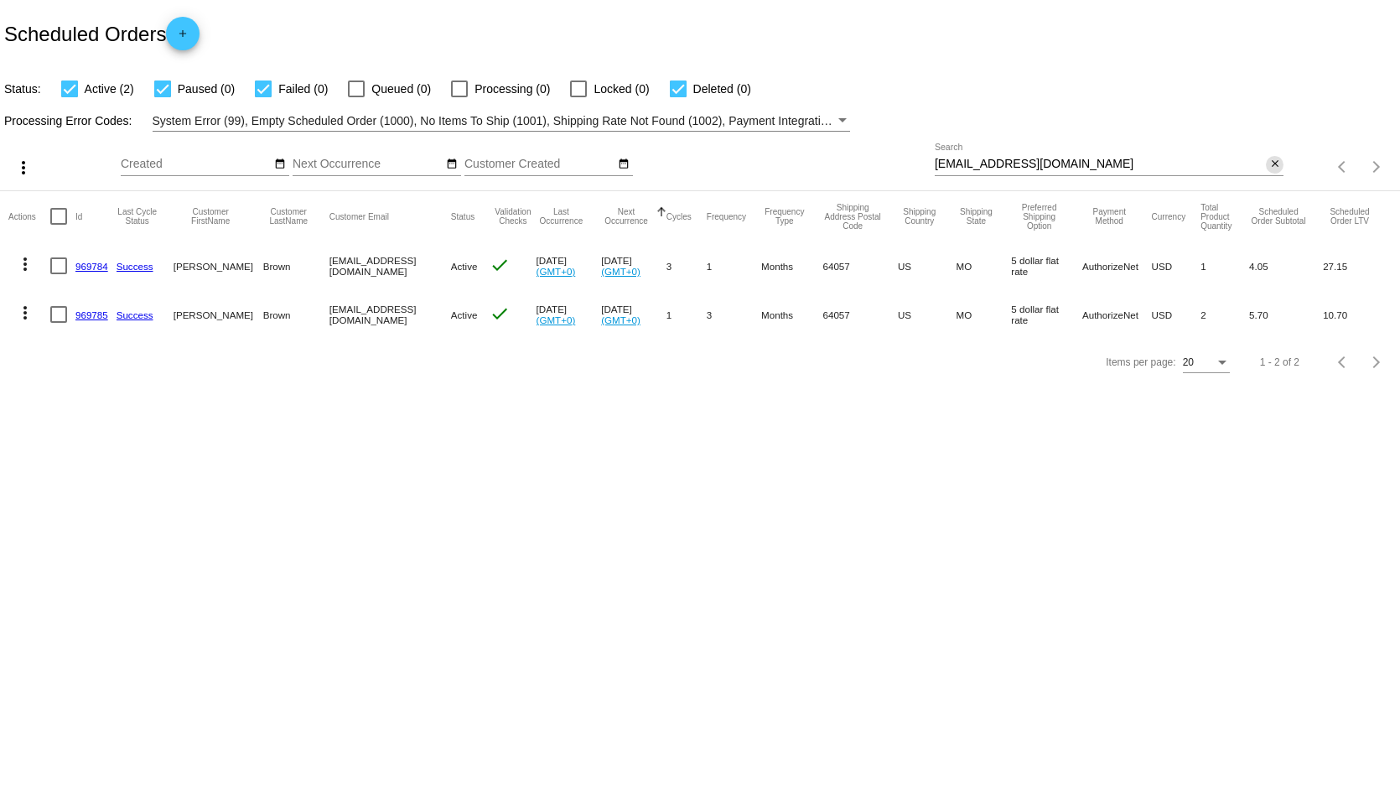
click at [1277, 165] on mat-icon "close" at bounding box center [1275, 164] width 12 height 13
